Goal: Go to known website: Access a specific website the user already knows

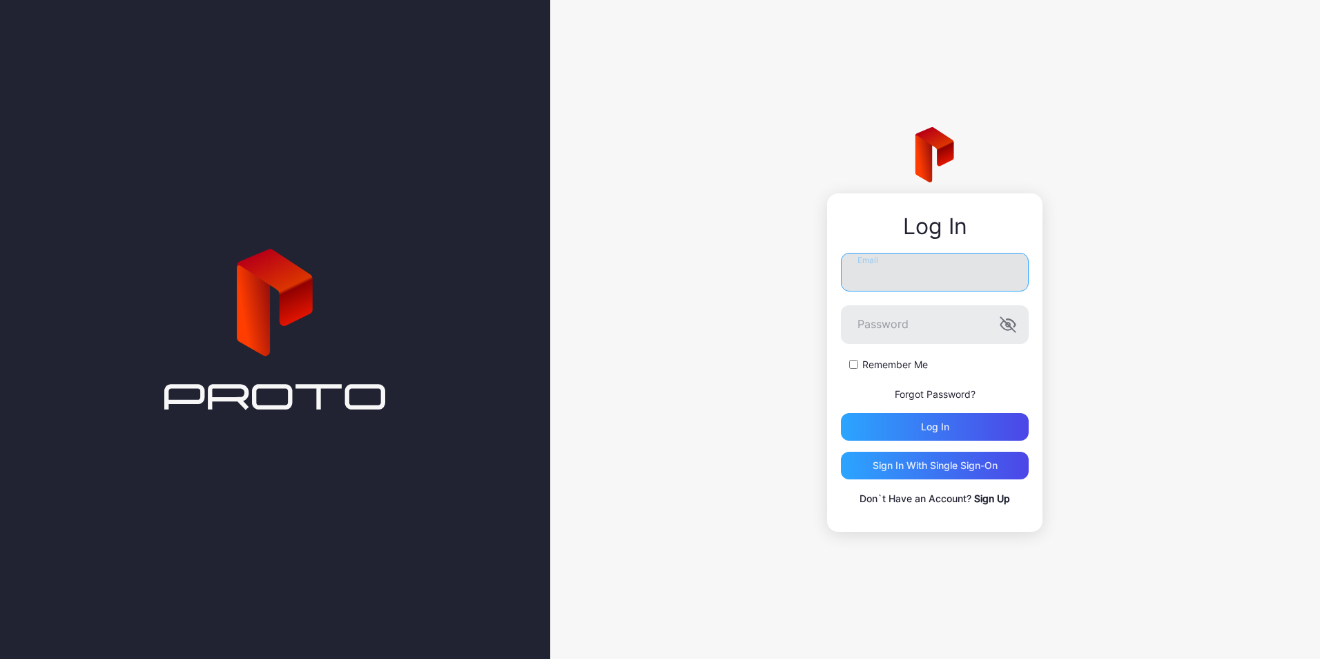
click at [885, 273] on input "Email" at bounding box center [935, 272] width 188 height 39
type input "**********"
click at [841, 413] on button "Log in" at bounding box center [935, 427] width 188 height 28
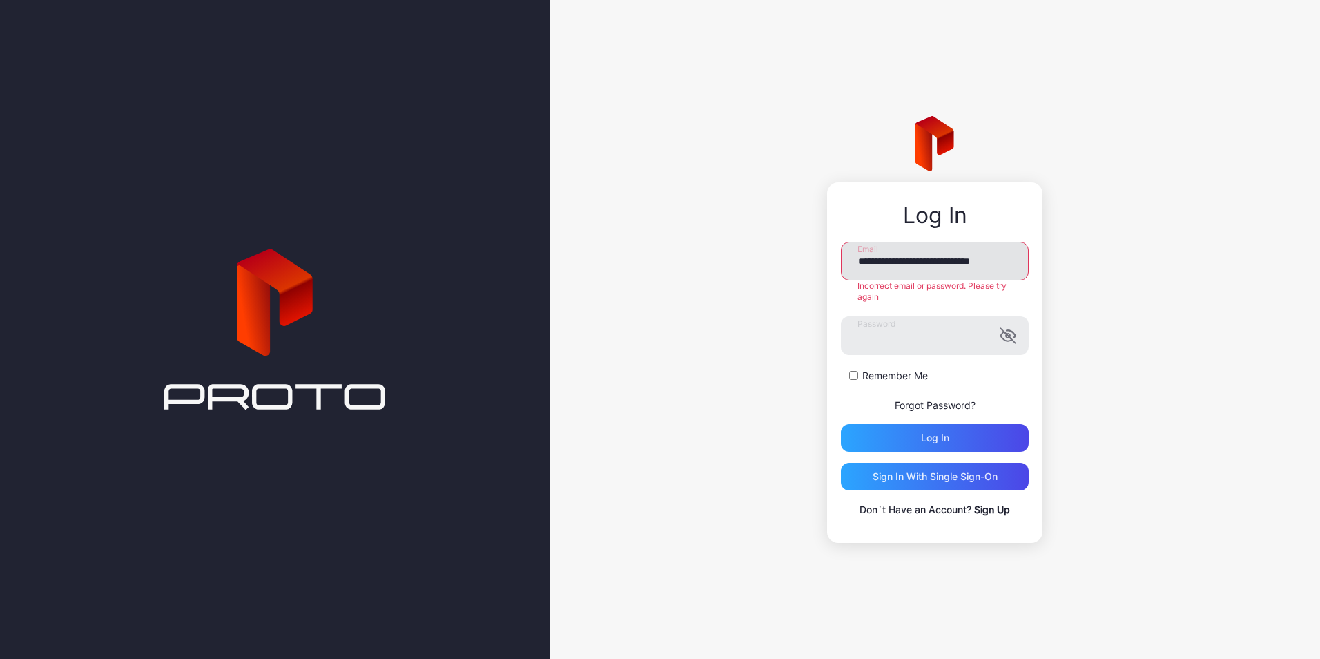
click at [962, 262] on input "**********" at bounding box center [935, 261] width 188 height 39
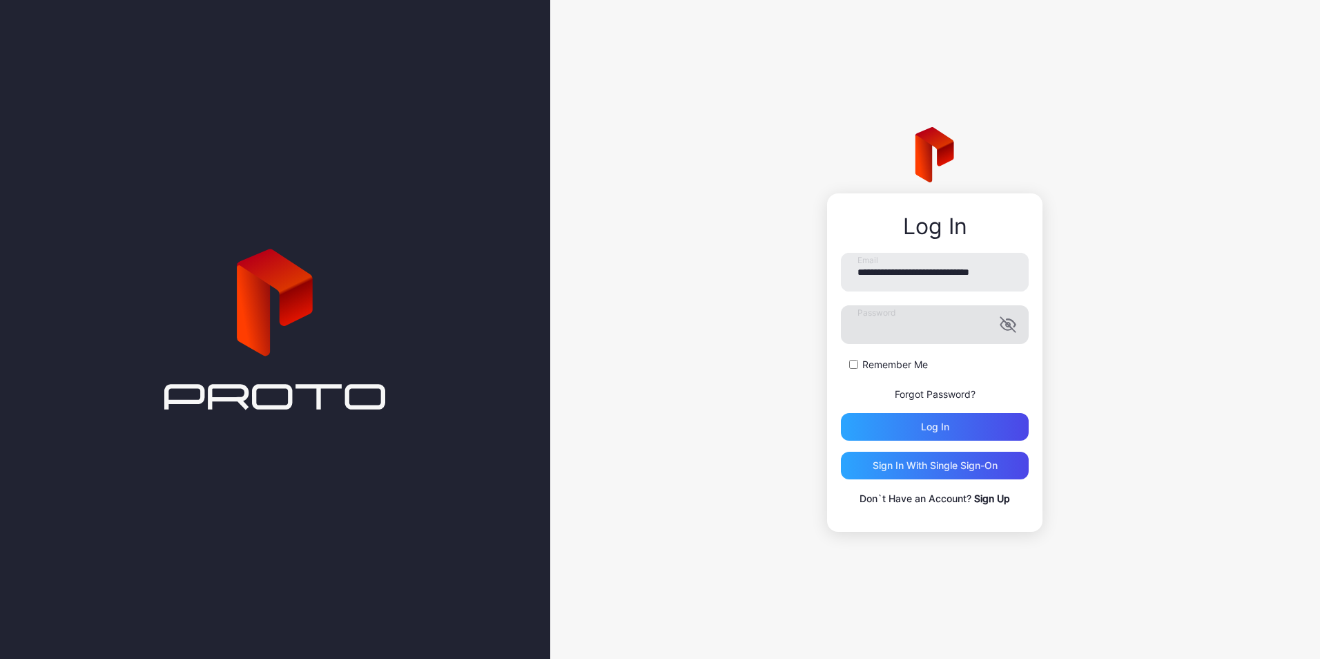
click at [1009, 326] on icon "button" at bounding box center [1008, 325] width 14 height 14
click at [1012, 324] on icon "button" at bounding box center [1008, 324] width 17 height 17
click at [973, 464] on div "Sign in With Single Sign-On" at bounding box center [935, 465] width 125 height 11
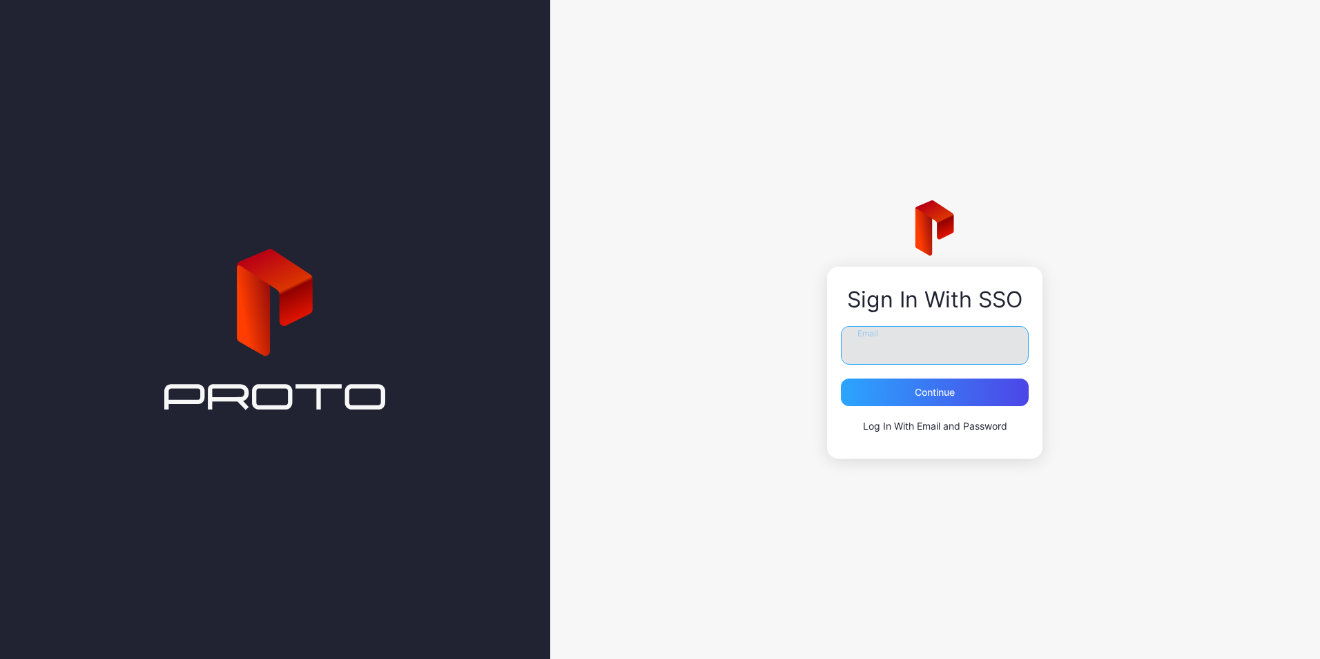
click at [867, 345] on input "Email" at bounding box center [935, 345] width 188 height 39
type input "**********"
click at [904, 391] on div "Continue" at bounding box center [935, 392] width 188 height 28
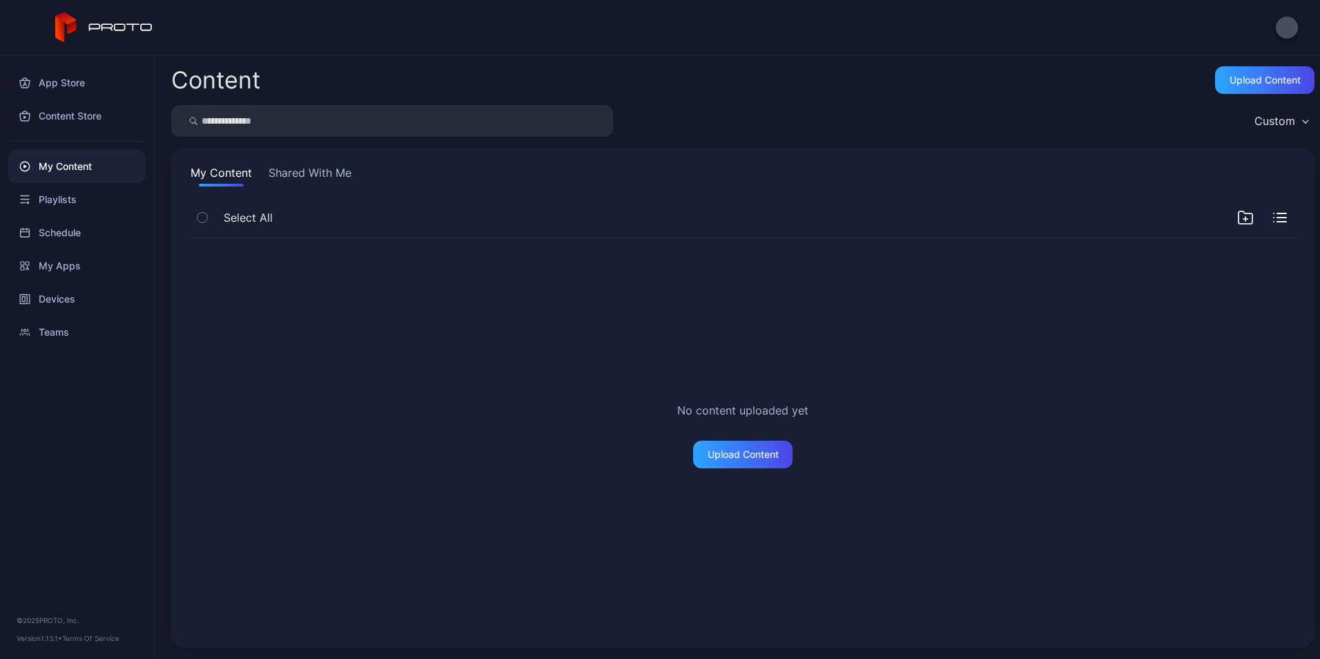
click at [305, 171] on button "Shared With Me" at bounding box center [310, 175] width 88 height 22
click at [220, 171] on button "My Content" at bounding box center [221, 175] width 67 height 22
click at [61, 302] on div "Devices" at bounding box center [76, 298] width 137 height 33
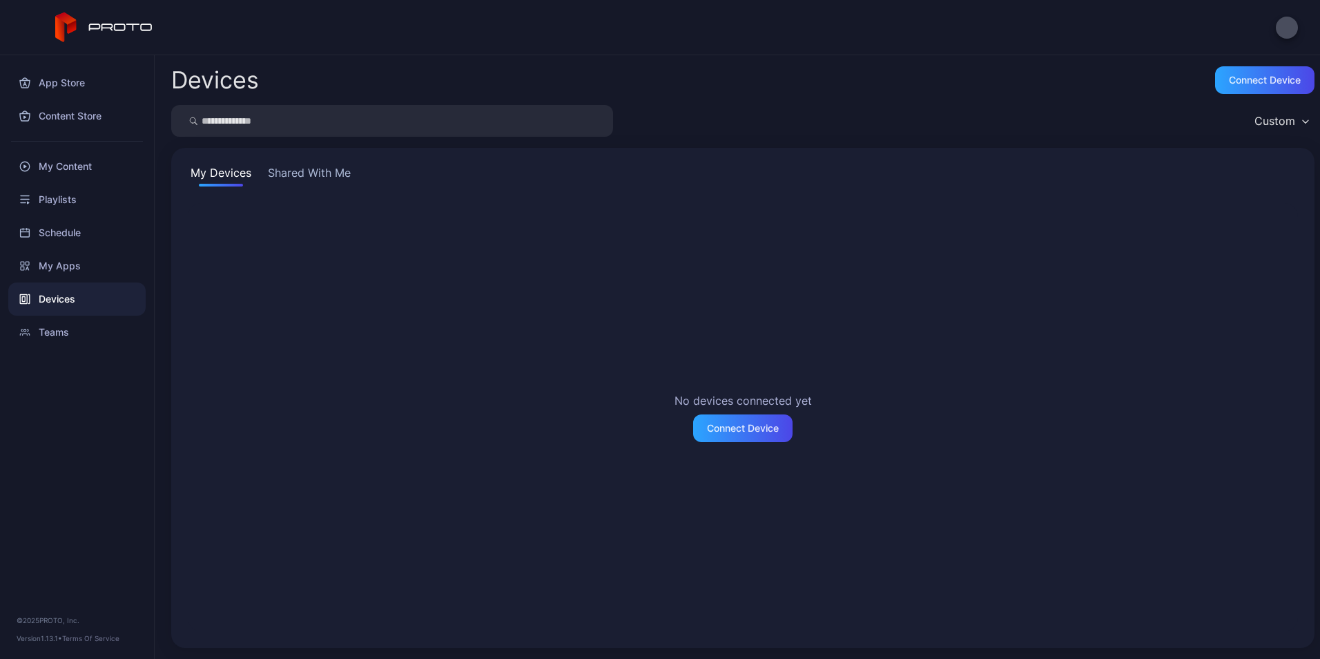
click at [317, 173] on button "Shared With Me" at bounding box center [309, 175] width 88 height 22
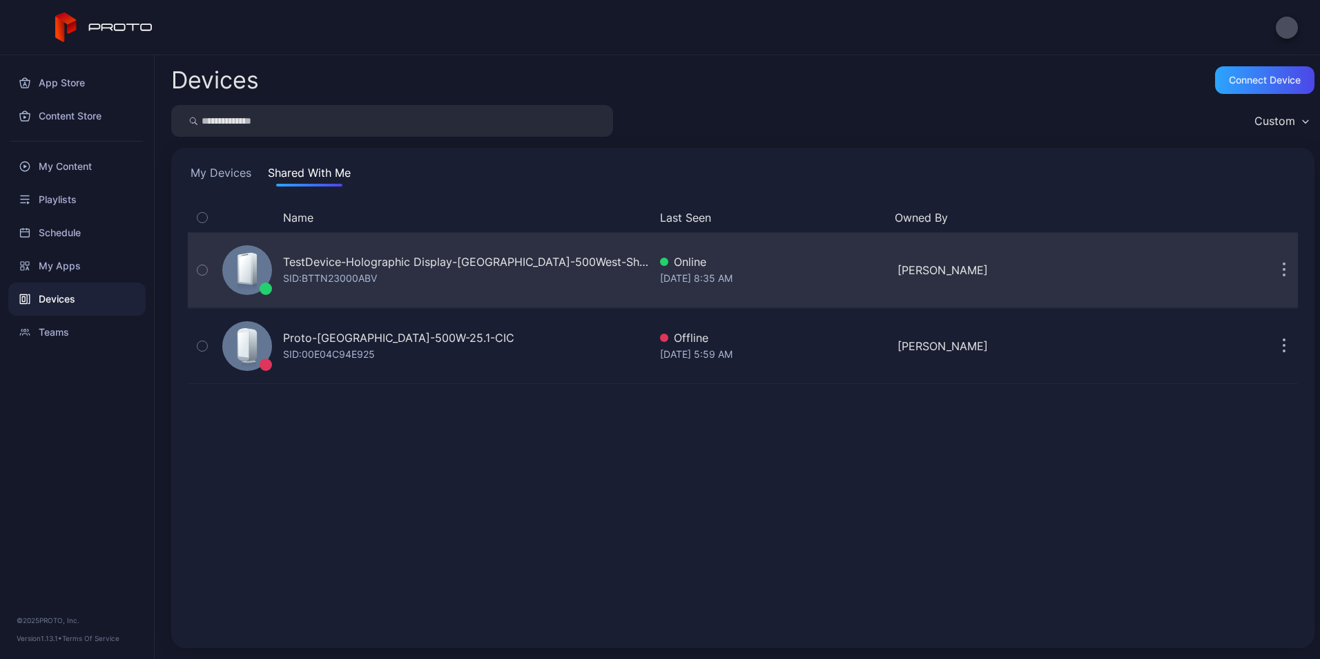
click at [304, 262] on div "TestDevice-Holographic Display-Chicago-500West-Showcase" at bounding box center [466, 261] width 366 height 17
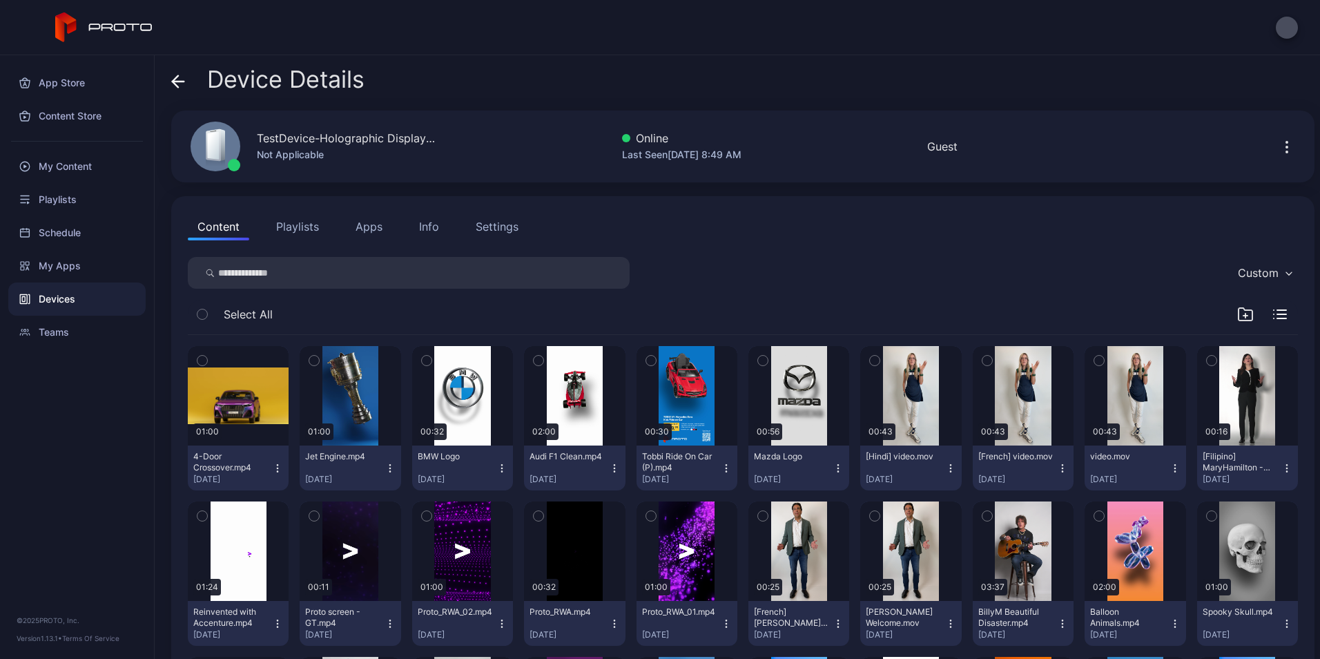
click at [177, 84] on icon at bounding box center [178, 82] width 14 height 14
